Goal: Task Accomplishment & Management: Use online tool/utility

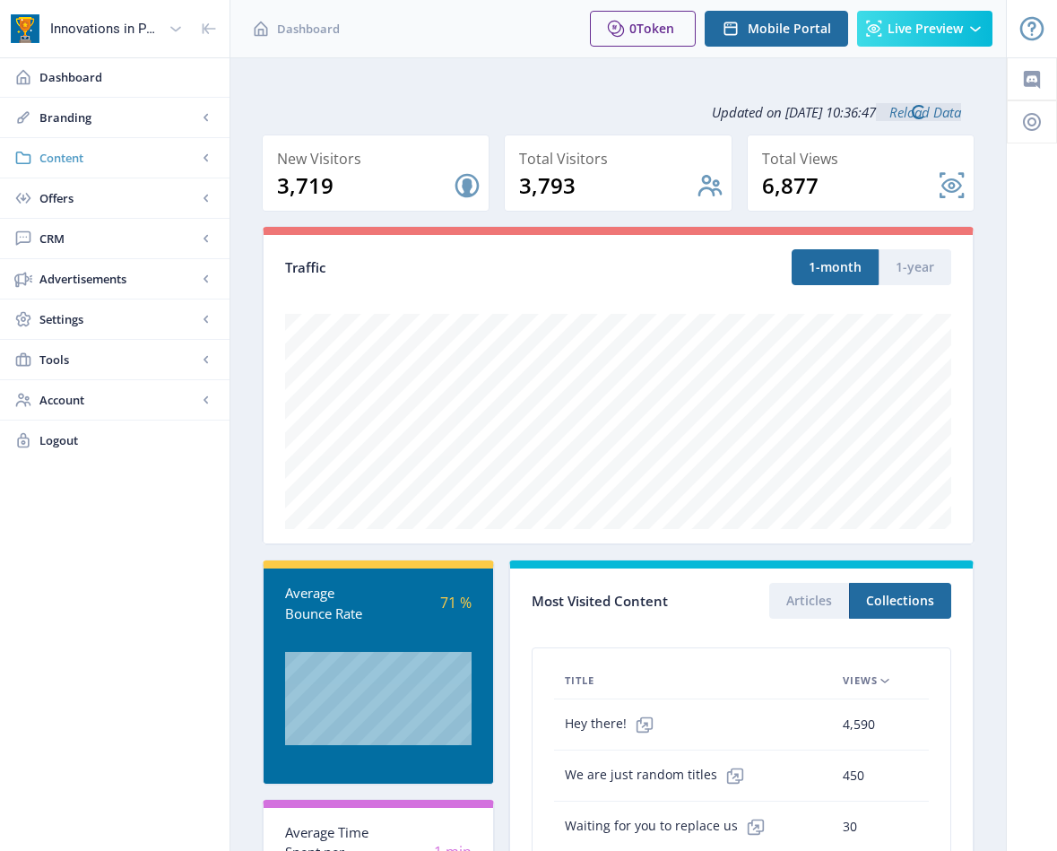
click at [63, 158] on span "Content" at bounding box center [118, 158] width 158 height 18
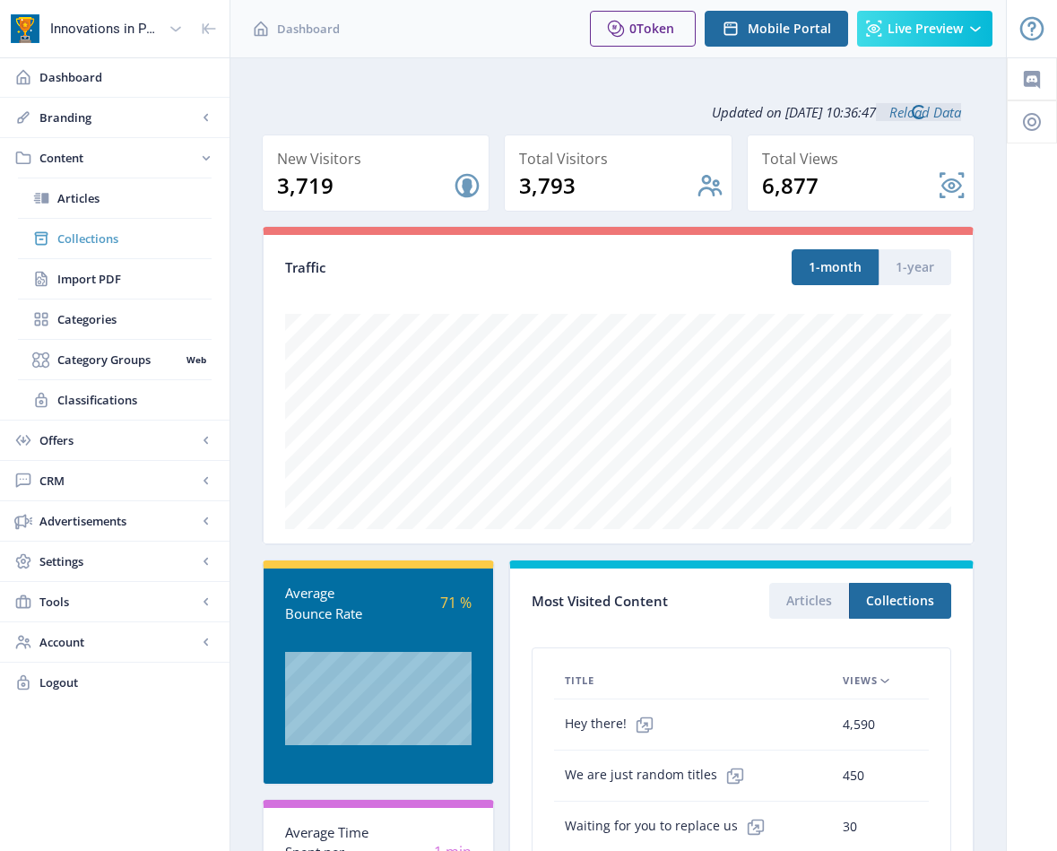
click at [102, 247] on link "Collections" at bounding box center [115, 238] width 194 height 39
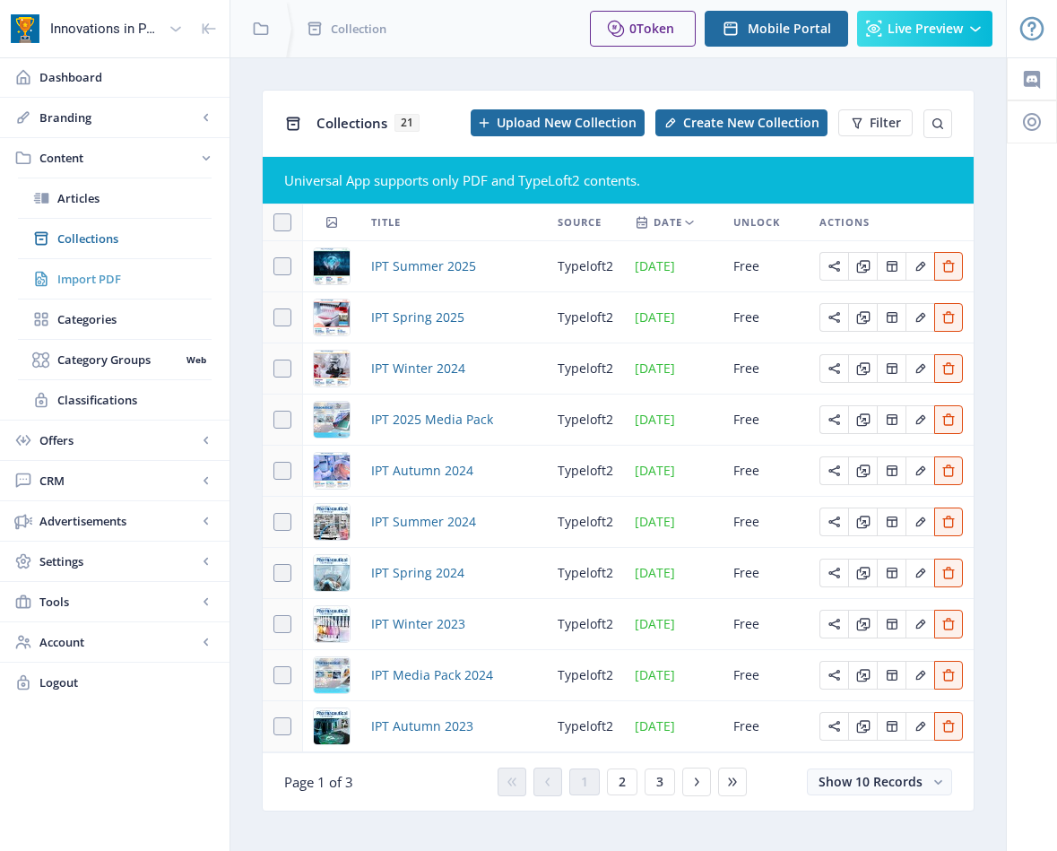
click at [97, 272] on span "Import PDF" at bounding box center [134, 279] width 154 height 18
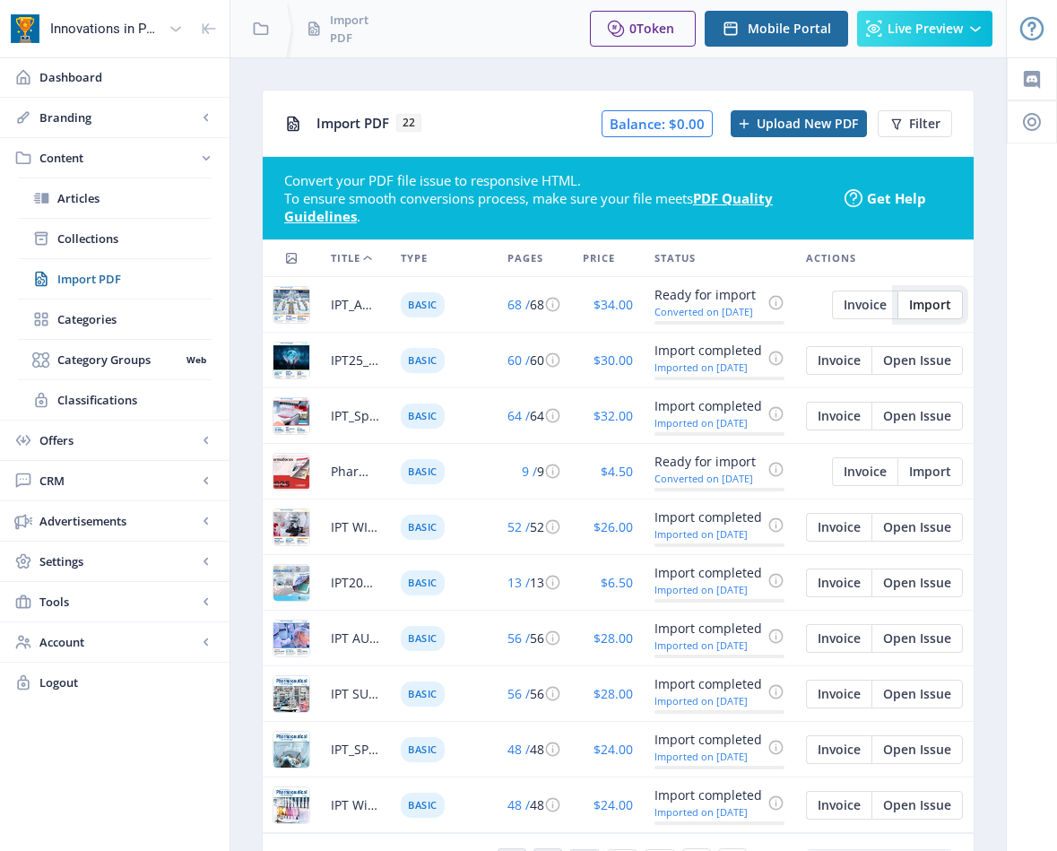
click at [954, 307] on button "Import" at bounding box center [930, 305] width 65 height 29
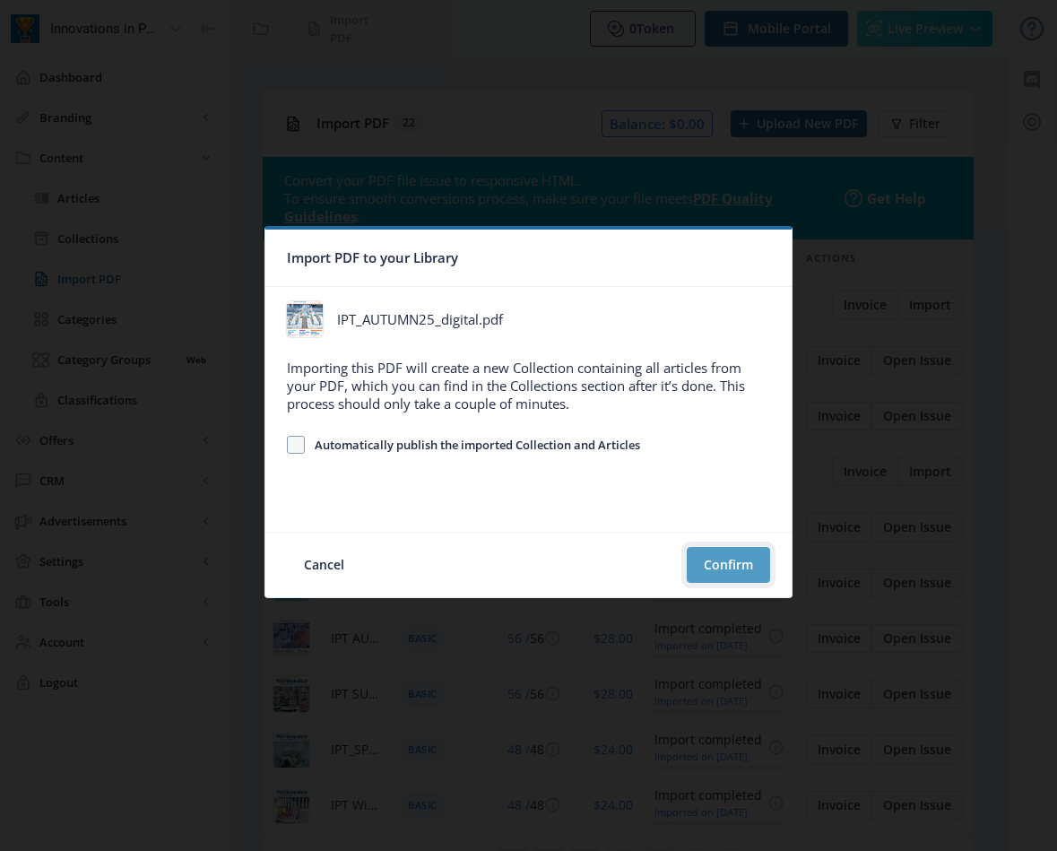
click at [744, 567] on button "Confirm" at bounding box center [728, 565] width 83 height 36
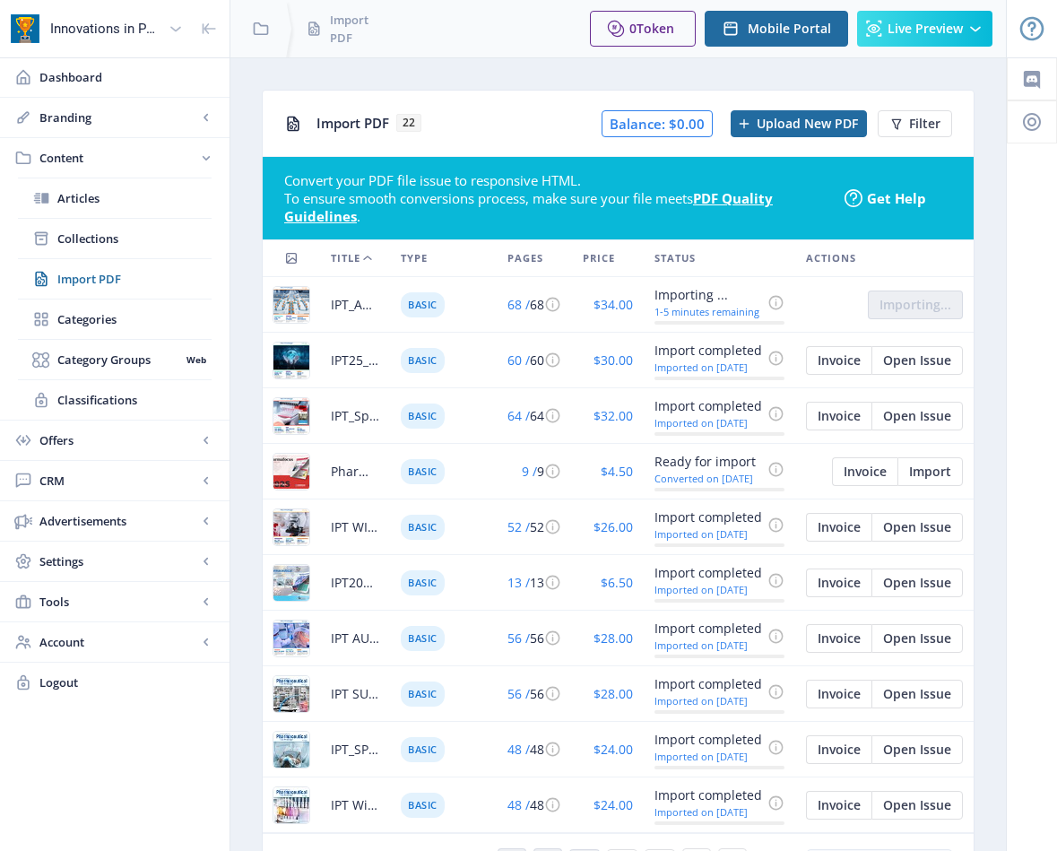
scroll to position [15, 0]
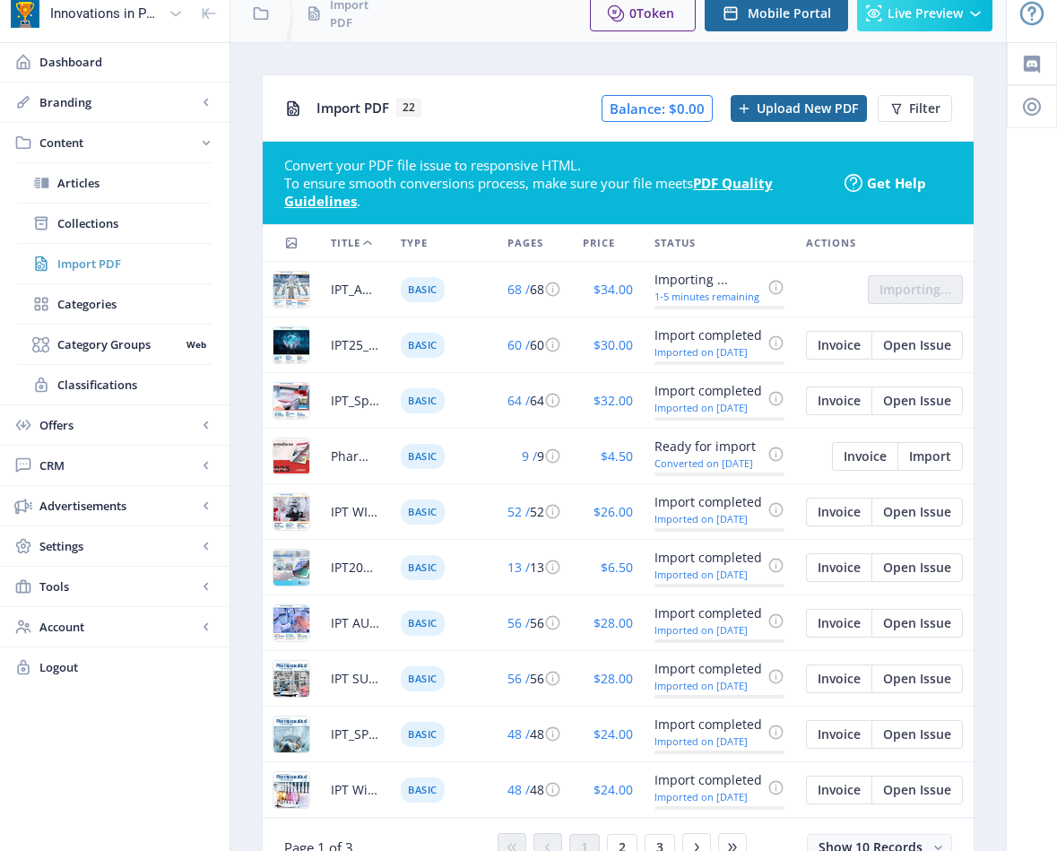
click at [91, 265] on span "Import PDF" at bounding box center [134, 264] width 154 height 18
click at [916, 287] on span "Open Issue" at bounding box center [917, 289] width 68 height 14
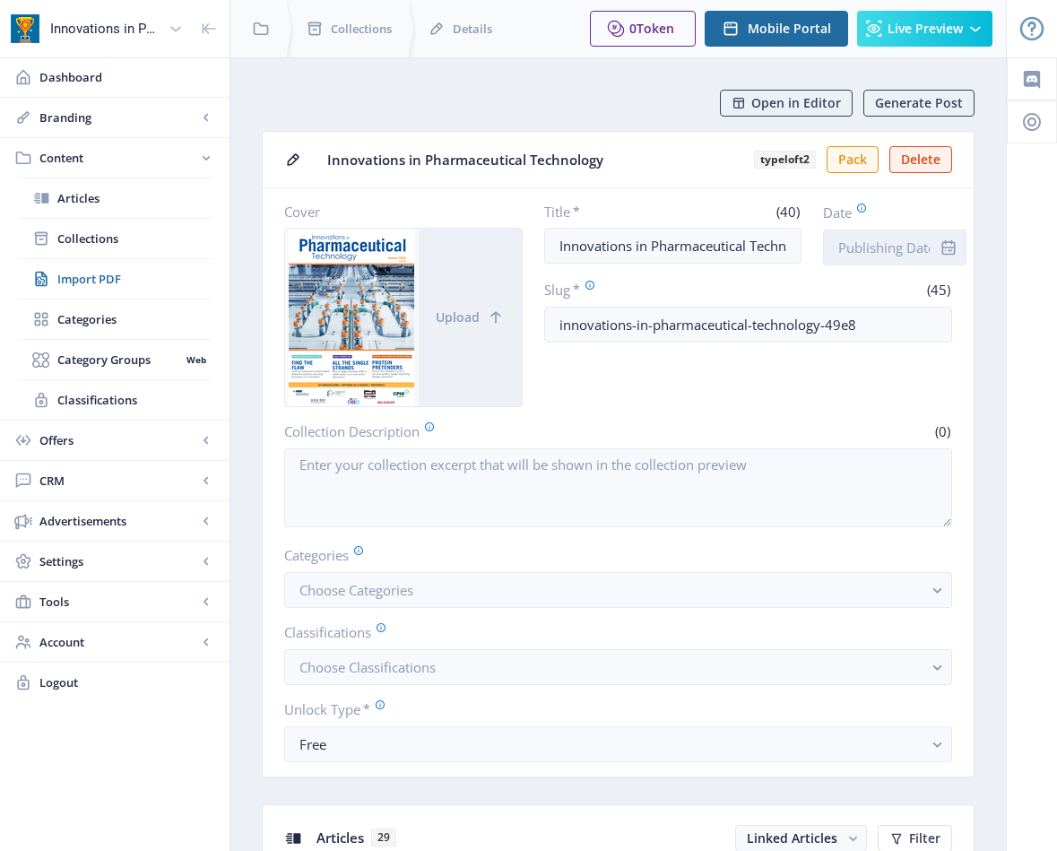
click at [896, 248] on input "Date" at bounding box center [894, 248] width 143 height 36
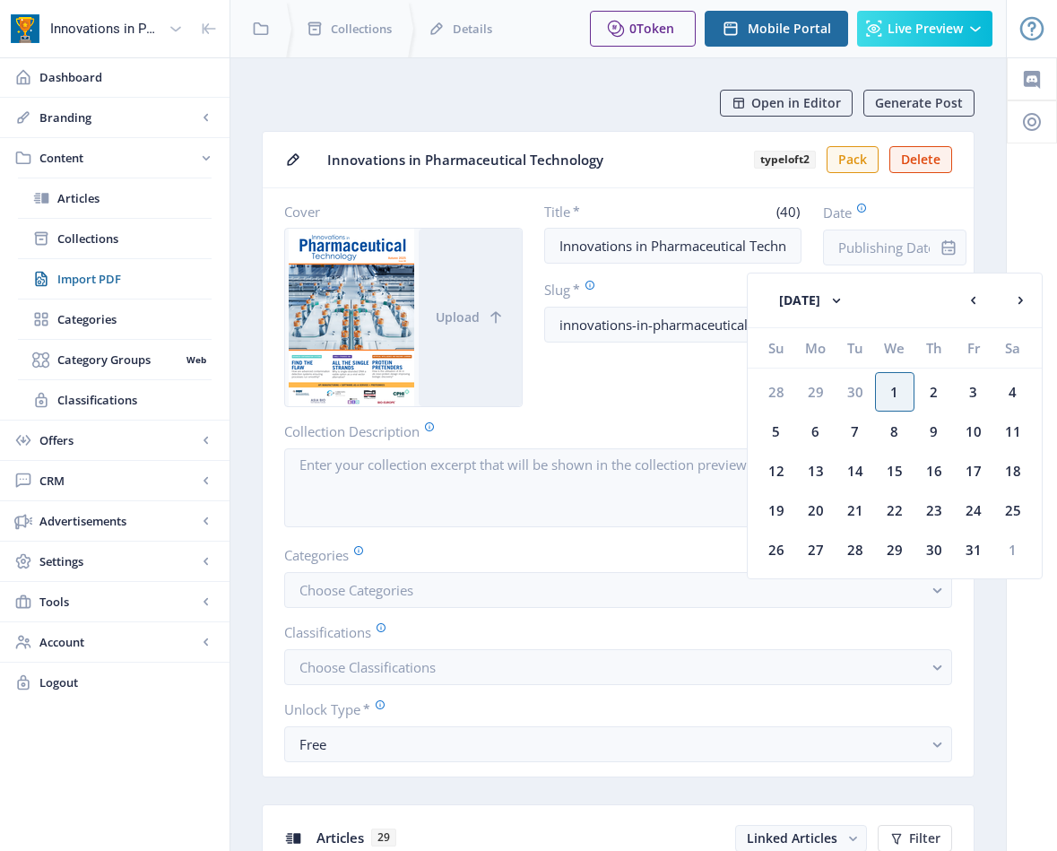
drag, startPoint x: 892, startPoint y: 396, endPoint x: 897, endPoint y: 384, distance: 13.3
click at [892, 396] on div "1" at bounding box center [894, 391] width 39 height 39
type input "[DATE]"
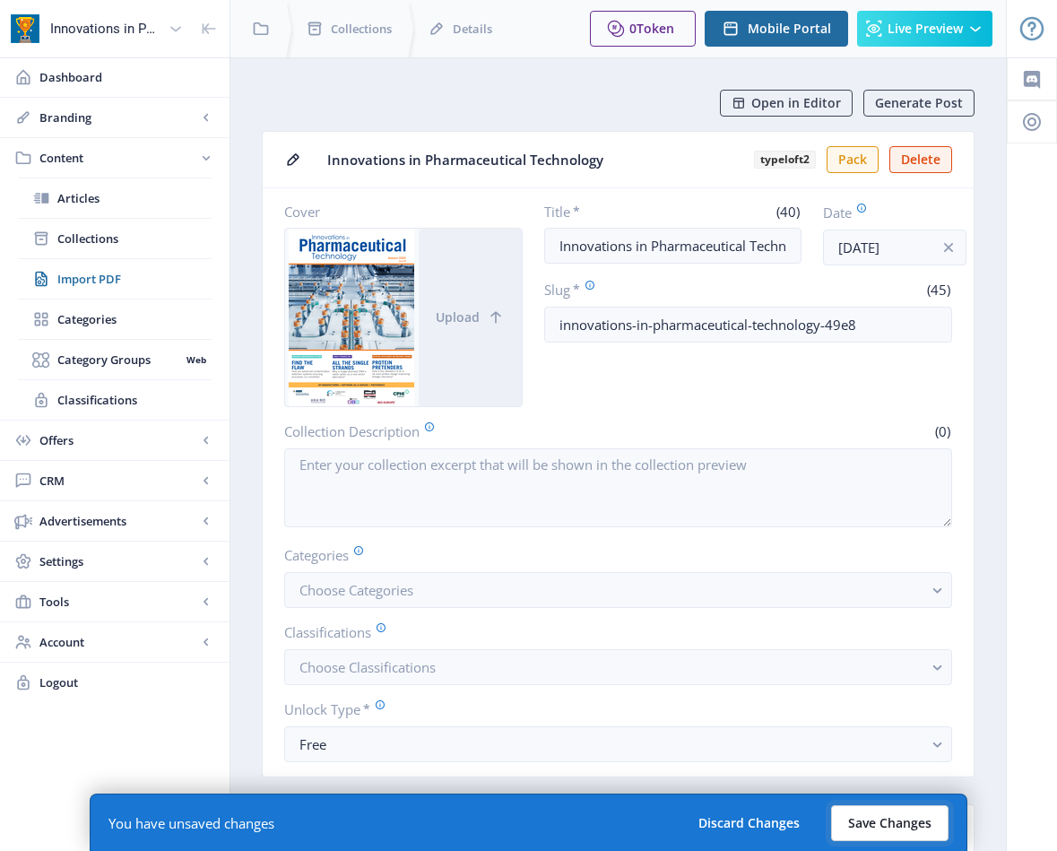
click at [883, 819] on button "Save Changes" at bounding box center [889, 823] width 117 height 36
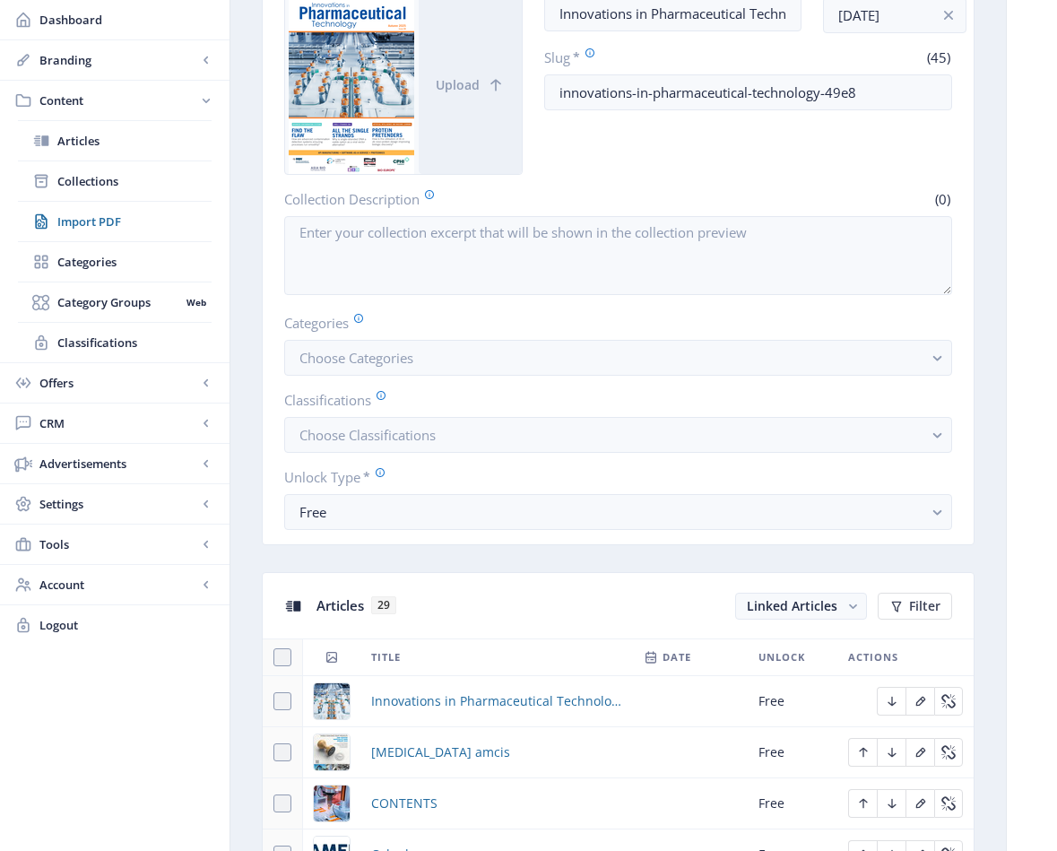
scroll to position [279, 0]
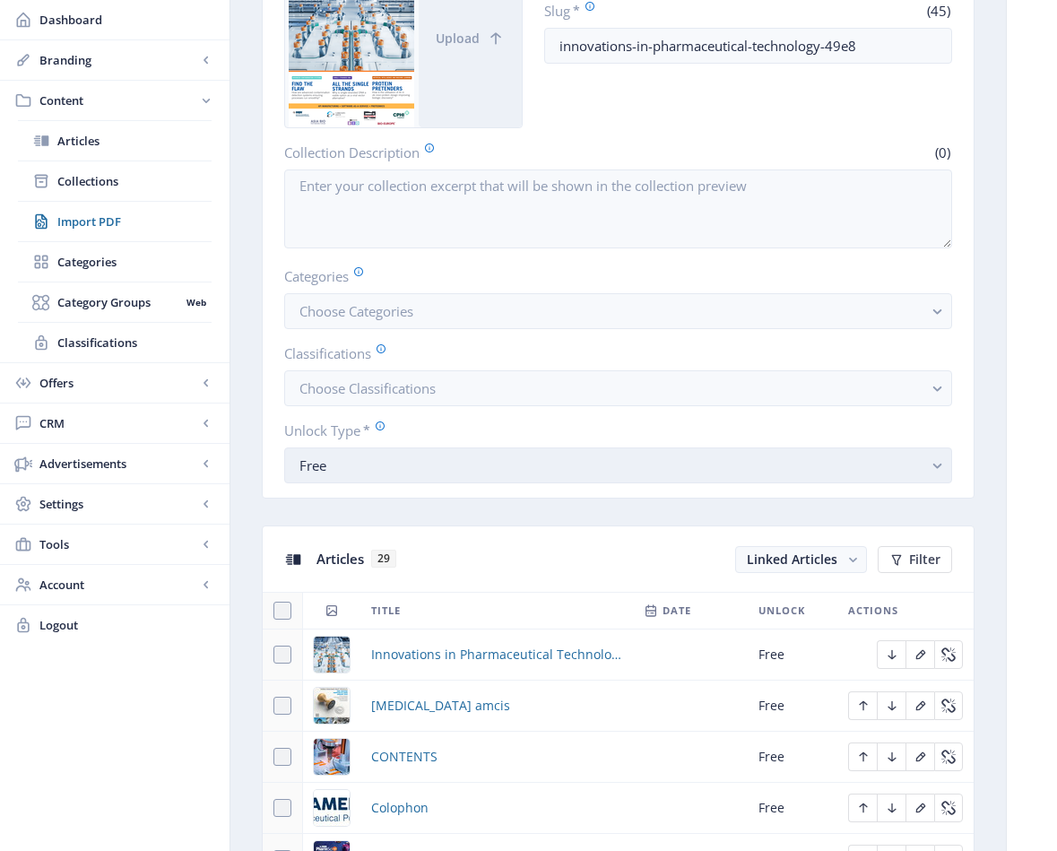
click at [935, 465] on rect "button" at bounding box center [937, 466] width 21 height 21
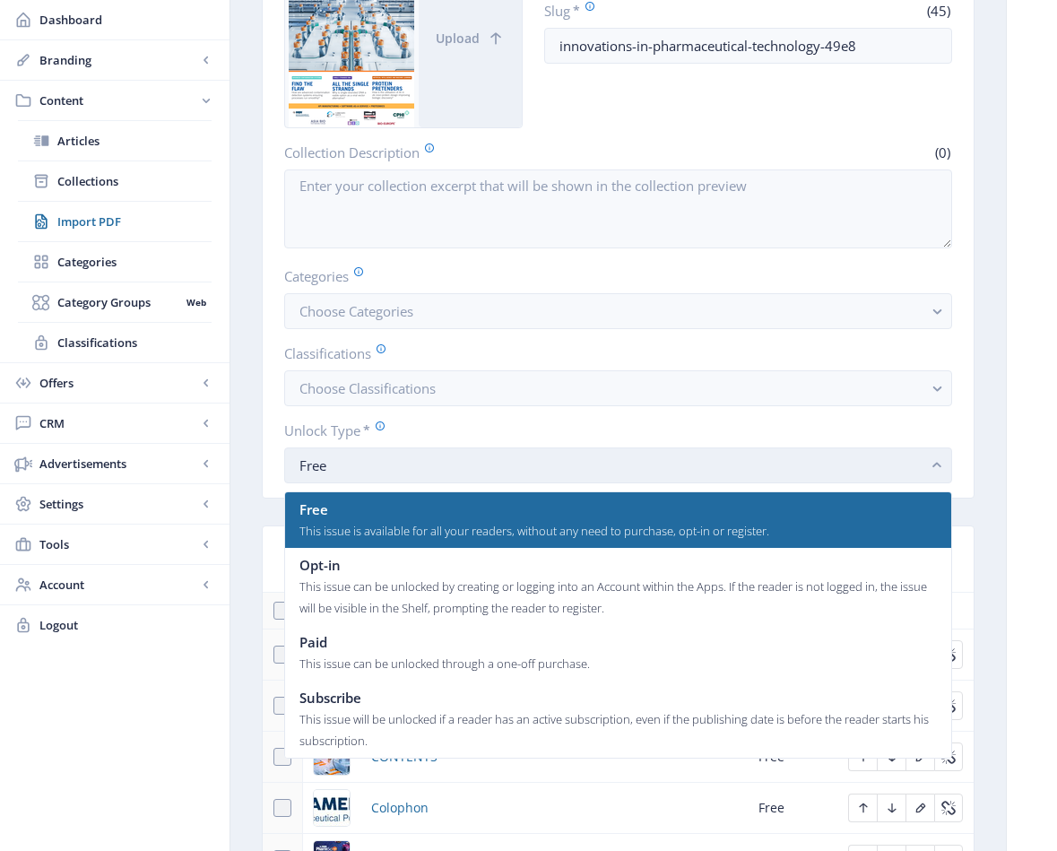
scroll to position [0, 0]
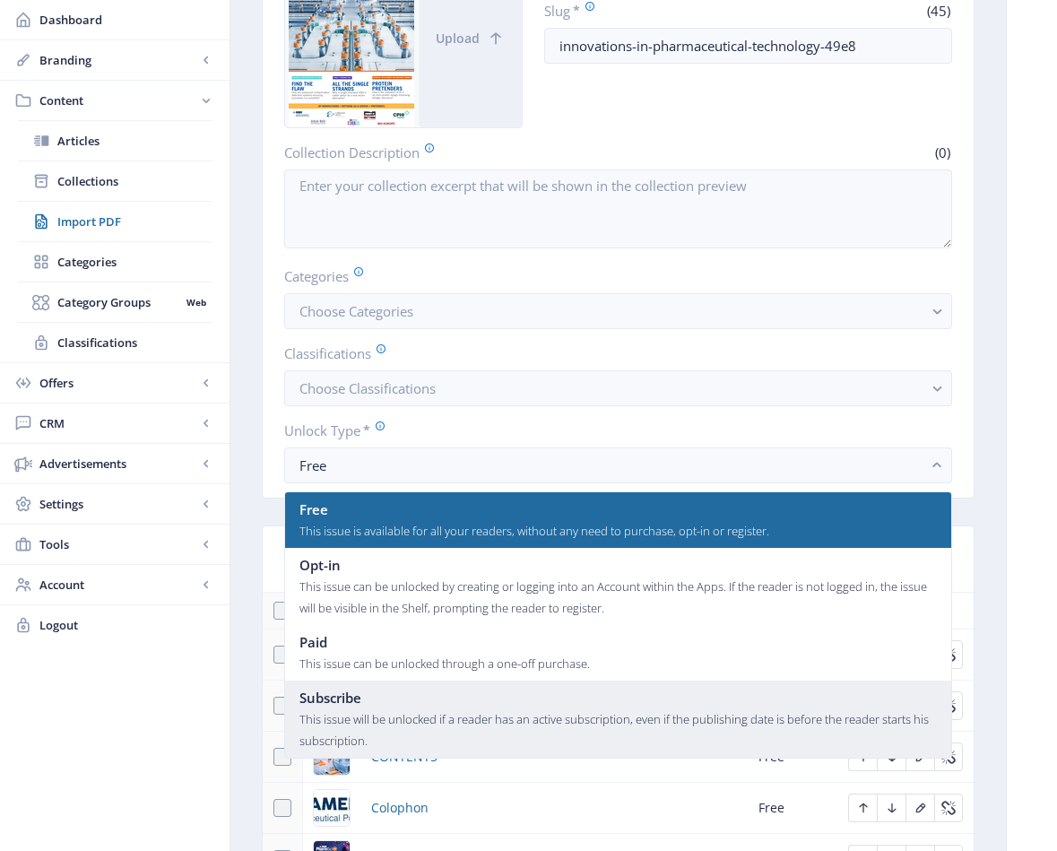
click at [740, 718] on div "This issue will be unlocked if a reader has an active subscription, even if the…" at bounding box center [619, 729] width 638 height 43
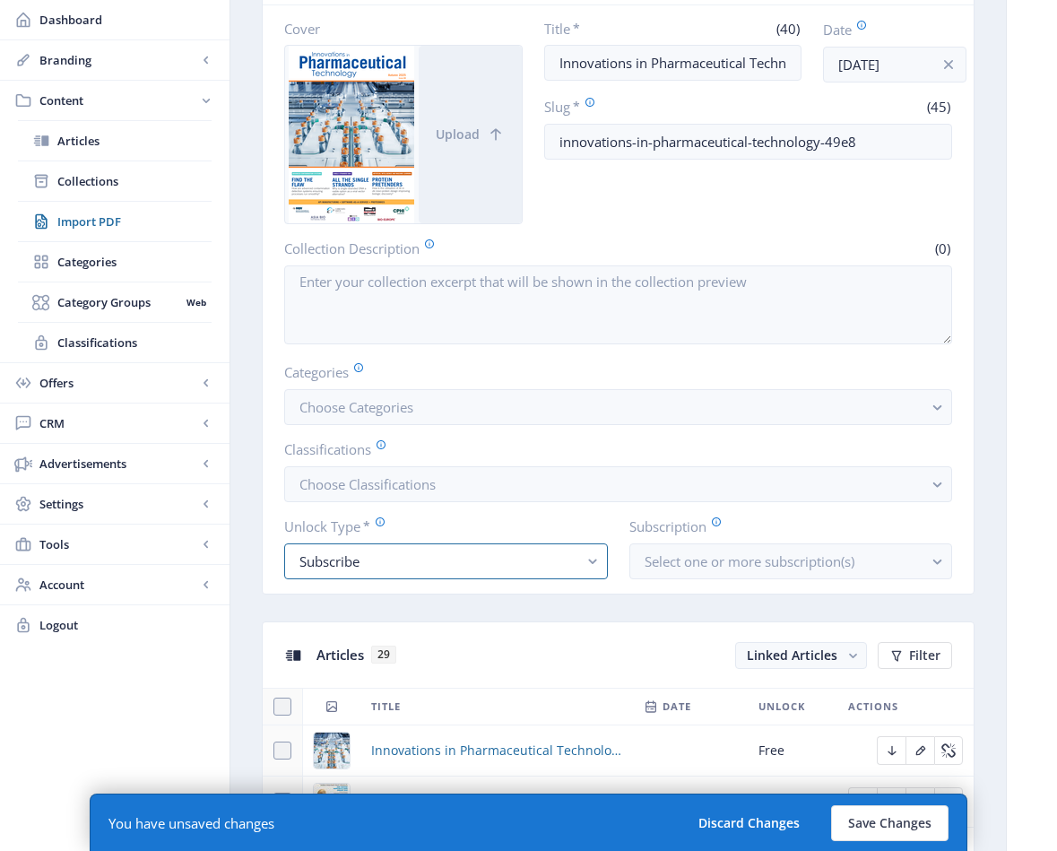
scroll to position [231, 0]
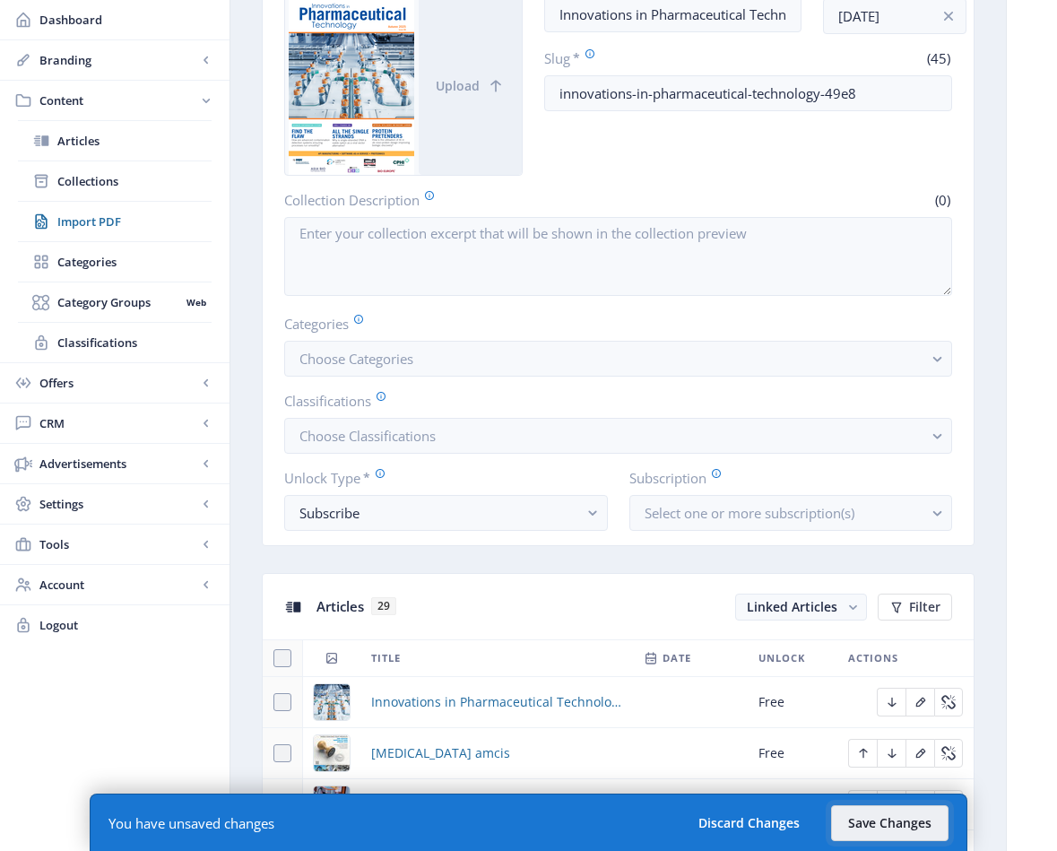
drag, startPoint x: 888, startPoint y: 821, endPoint x: 824, endPoint y: 747, distance: 97.9
click at [888, 821] on button "Save Changes" at bounding box center [889, 823] width 117 height 36
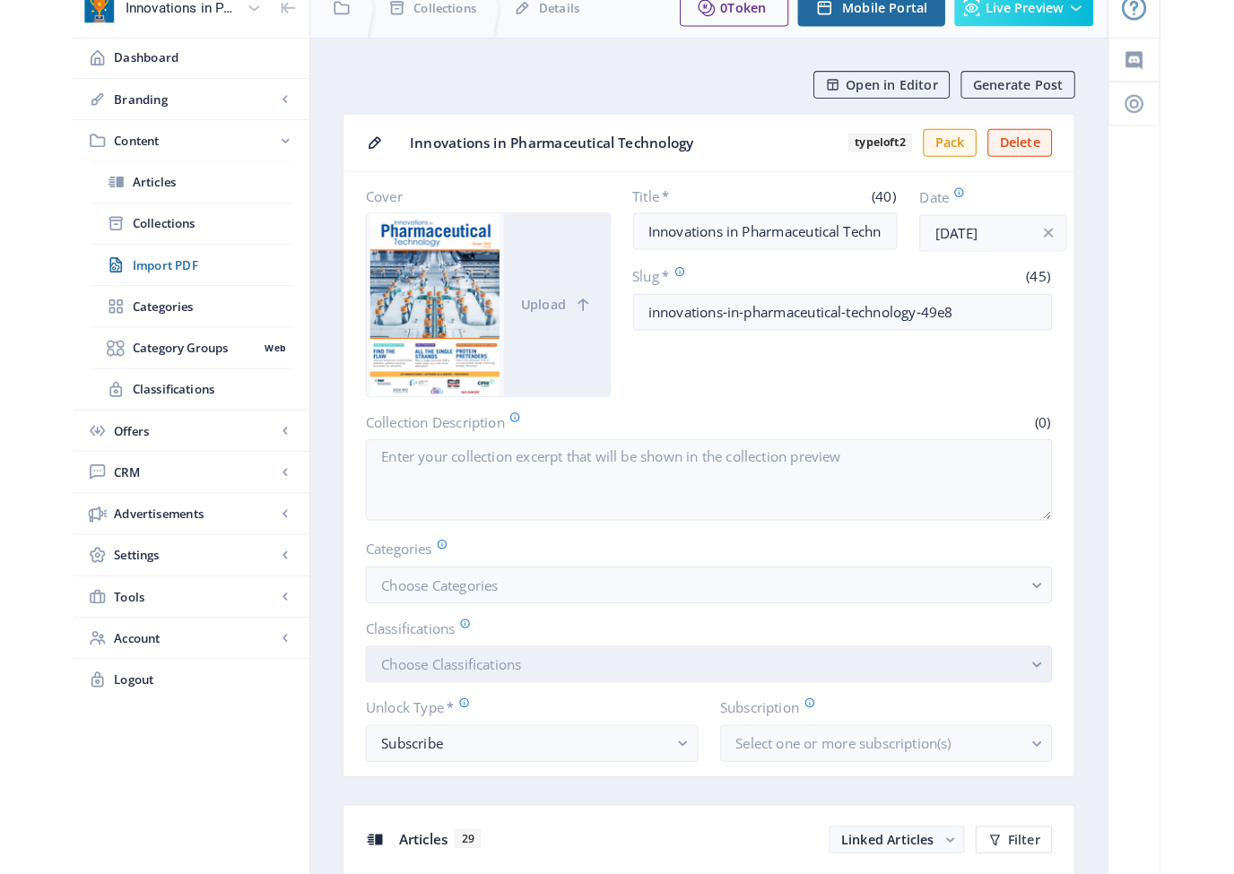
scroll to position [0, 0]
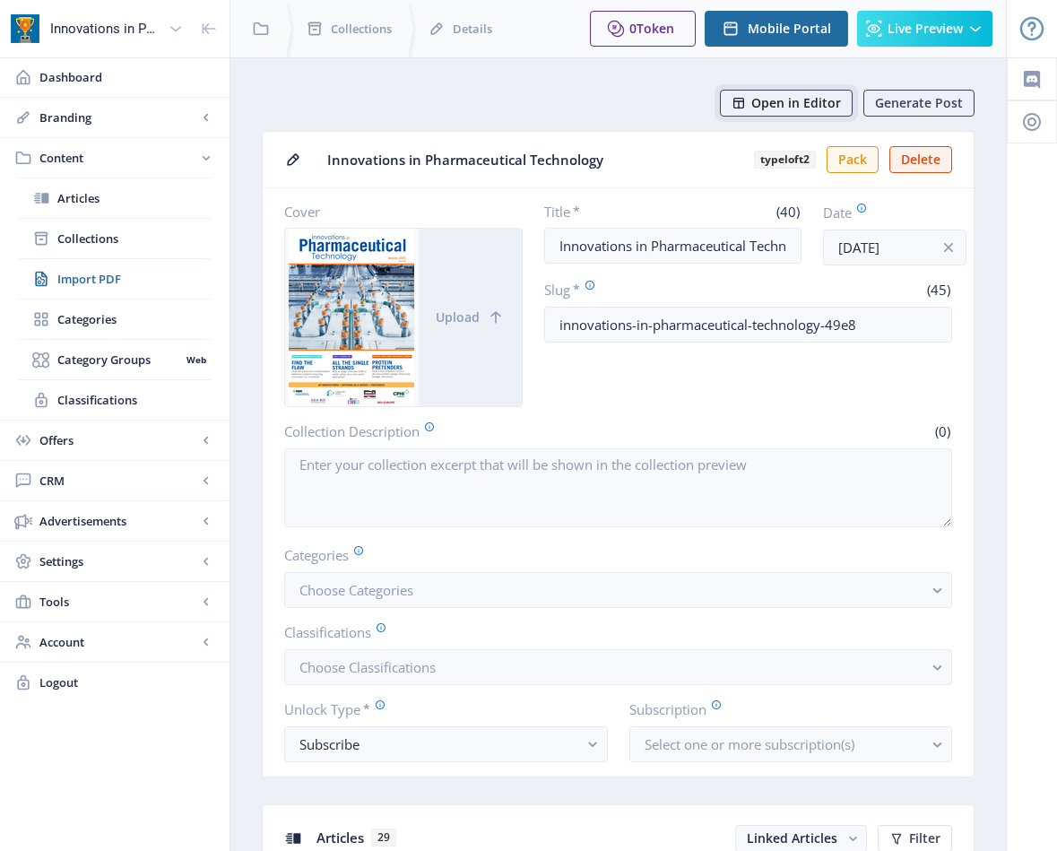
click at [756, 101] on span "Open in Editor" at bounding box center [796, 103] width 90 height 14
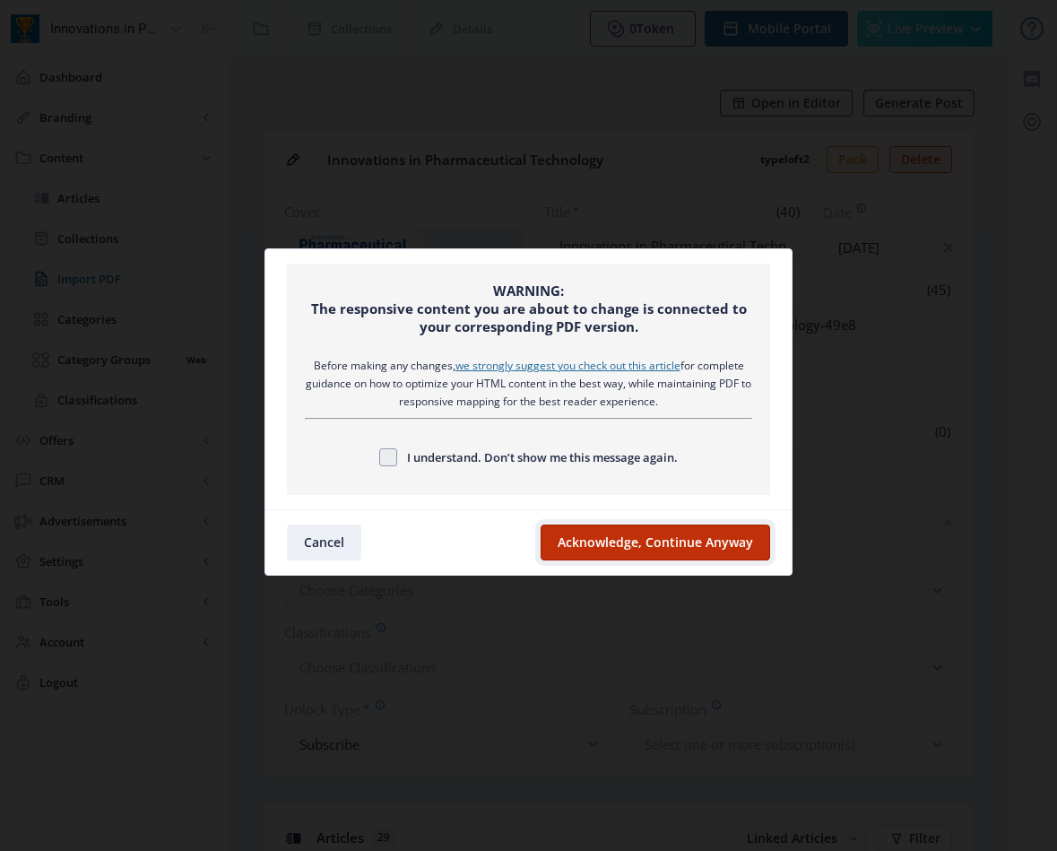
click at [666, 547] on button "Acknowledge, Continue Anyway" at bounding box center [656, 543] width 230 height 36
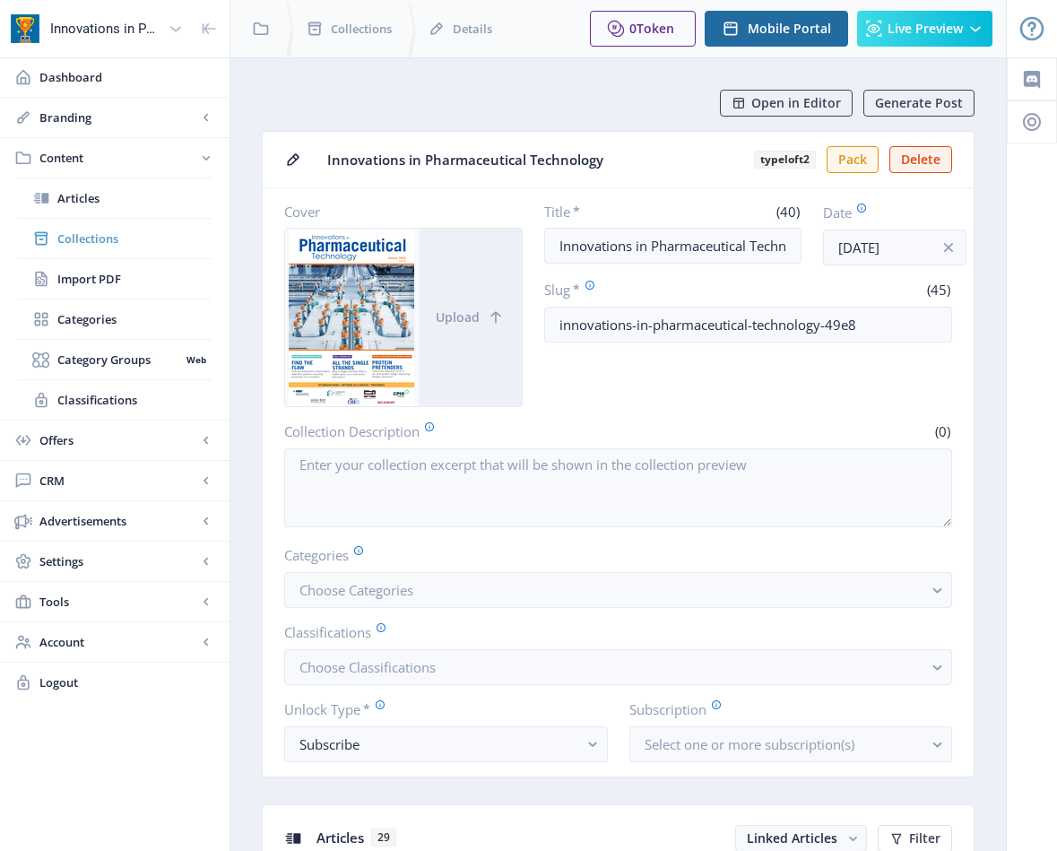
click at [100, 232] on span "Collections" at bounding box center [134, 239] width 154 height 18
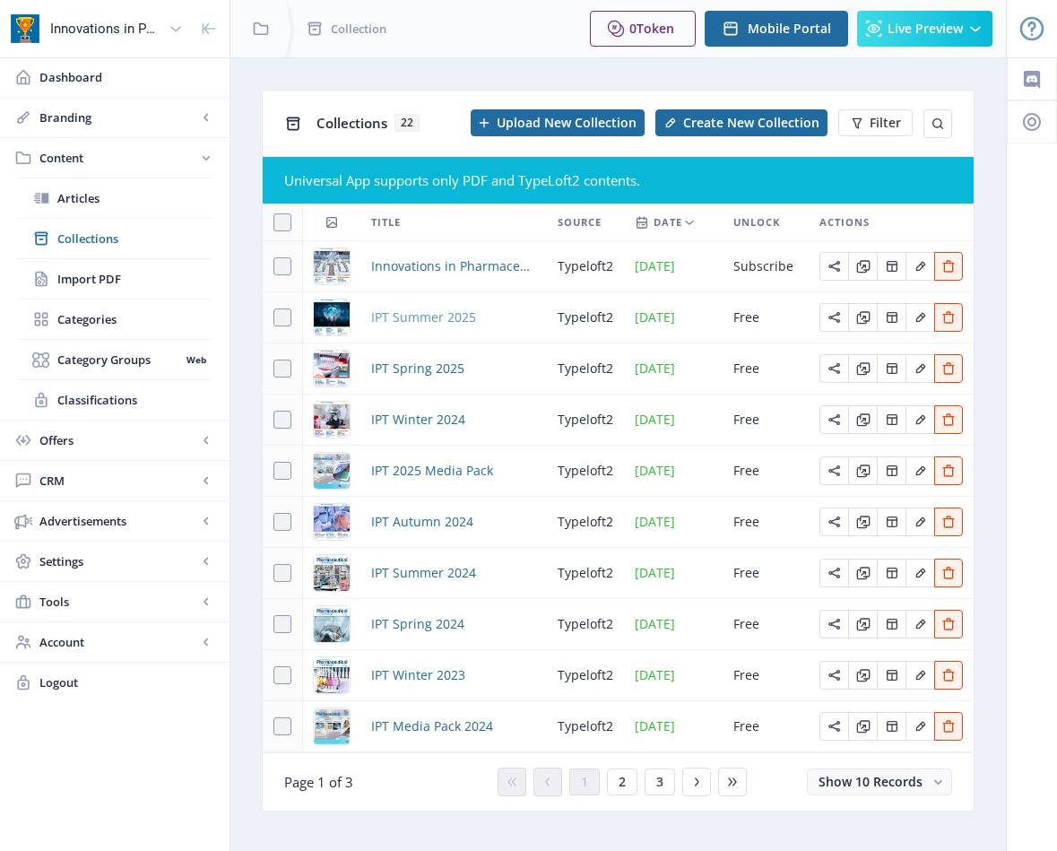
click at [430, 317] on span "IPT Summer 2025" at bounding box center [423, 318] width 105 height 22
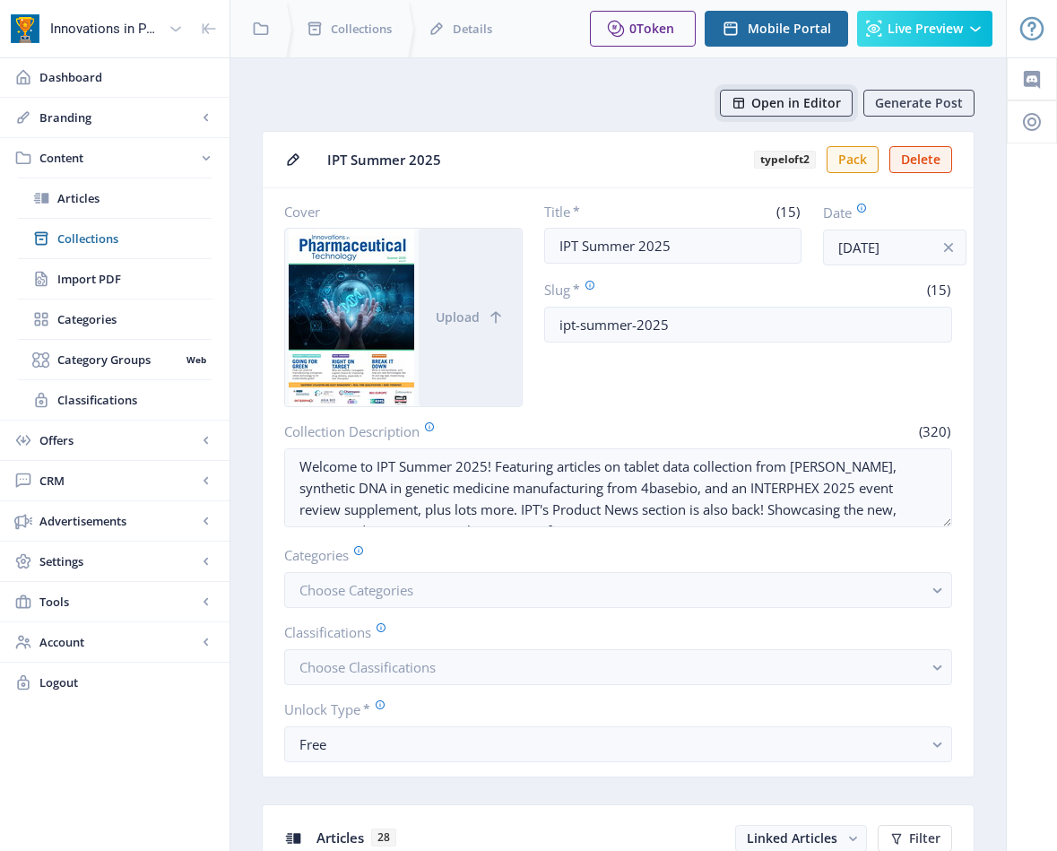
click at [786, 98] on span "Open in Editor" at bounding box center [796, 103] width 90 height 14
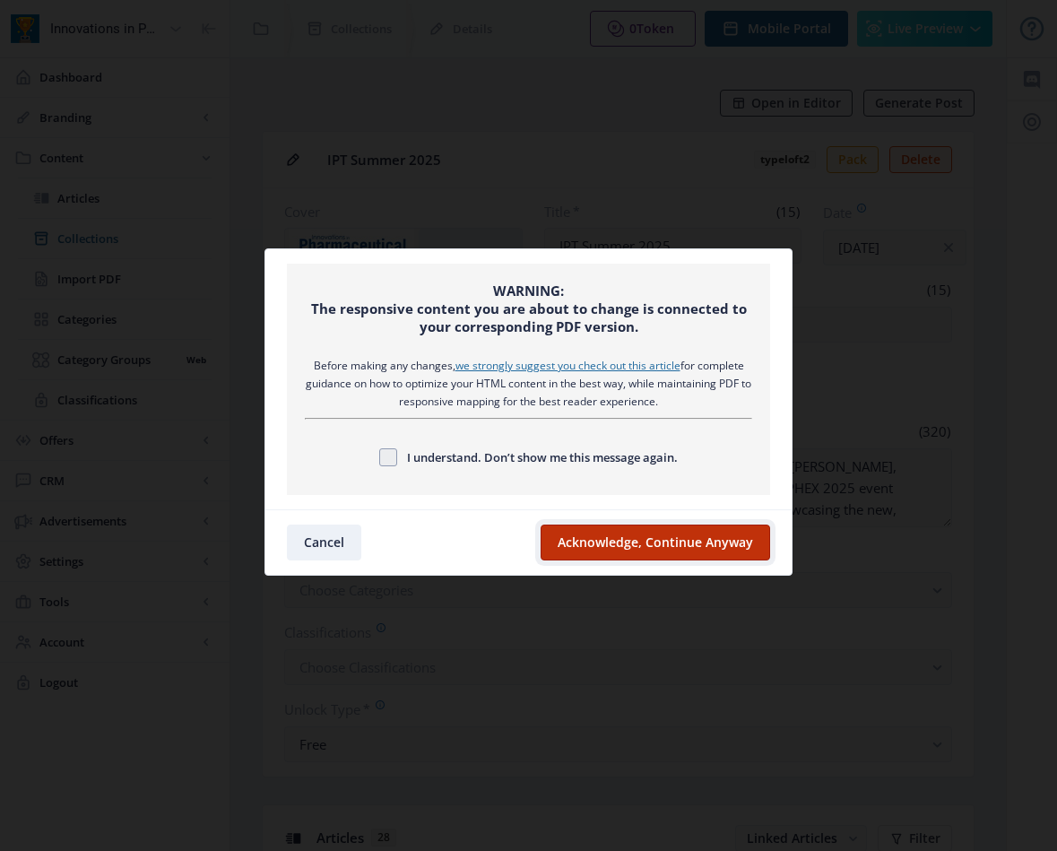
click at [706, 547] on button "Acknowledge, Continue Anyway" at bounding box center [656, 543] width 230 height 36
